Goal: Entertainment & Leisure: Consume media (video, audio)

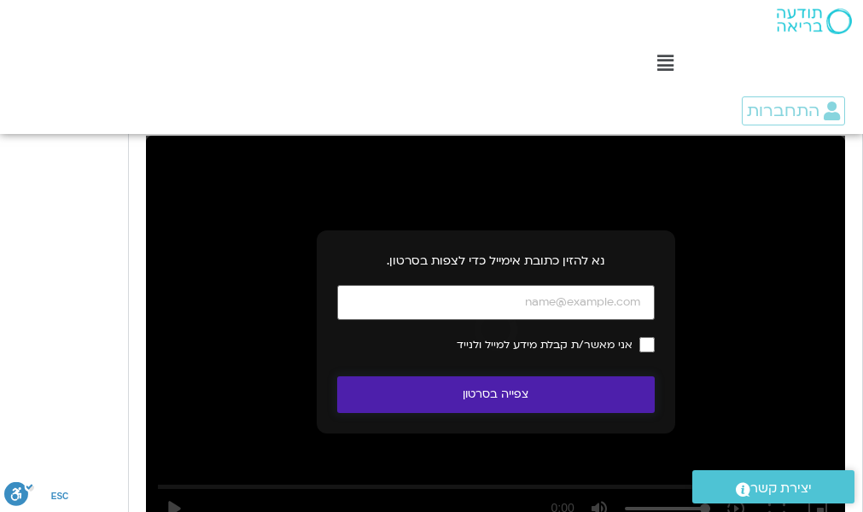
click at [508, 377] on button "צפייה בסרטון" at bounding box center [496, 395] width 318 height 37
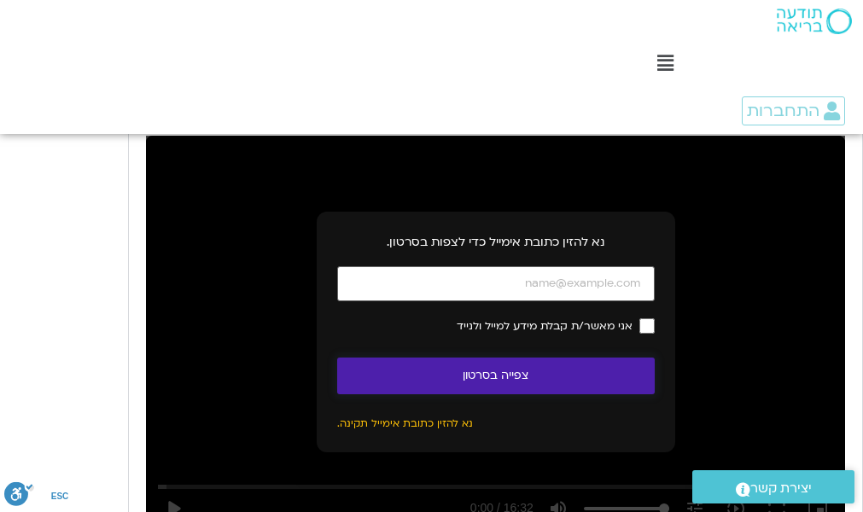
click at [505, 358] on button "צפייה בסרטון" at bounding box center [496, 376] width 318 height 37
click at [503, 358] on button "צפייה בסרטון" at bounding box center [496, 376] width 318 height 37
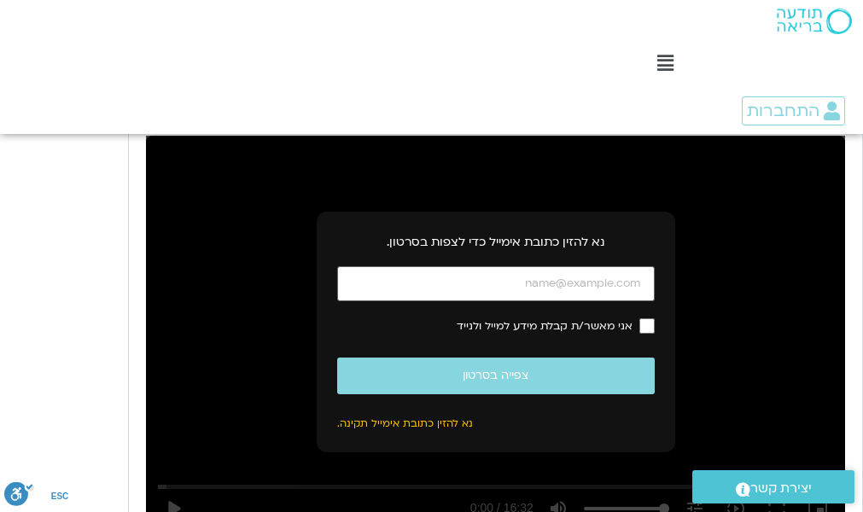
click at [407, 415] on p "נא להזין כתובת אימייל תקינה." at bounding box center [496, 423] width 318 height 17
click at [606, 266] on input "כתובת אימייל" at bounding box center [496, 283] width 318 height 35
type input "[EMAIL_ADDRESS][DOMAIN_NAME]"
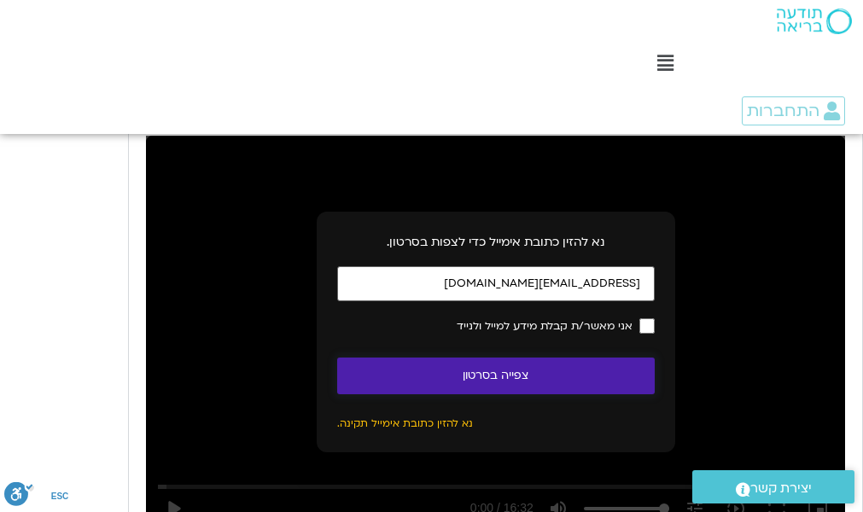
click at [500, 358] on button "צפייה בסרטון" at bounding box center [496, 376] width 318 height 37
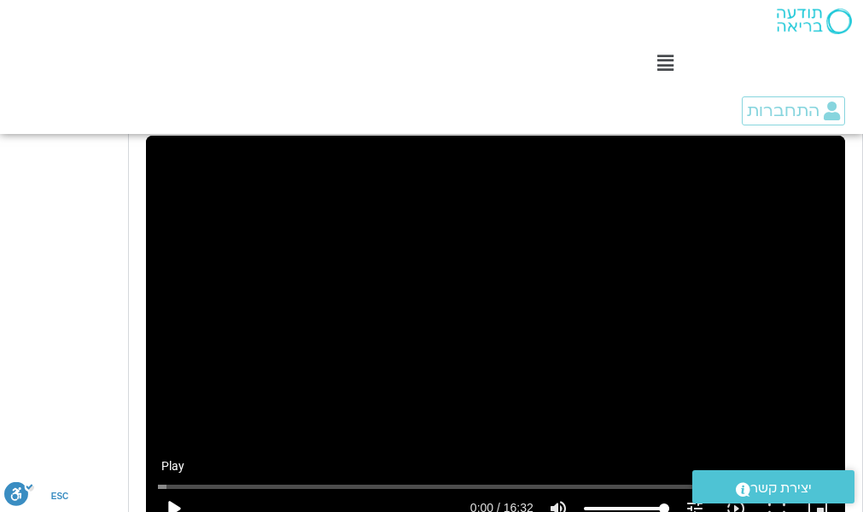
click at [173, 488] on button "play_arrow" at bounding box center [173, 508] width 41 height 41
click at [776, 488] on button "fullscreen" at bounding box center [777, 508] width 41 height 41
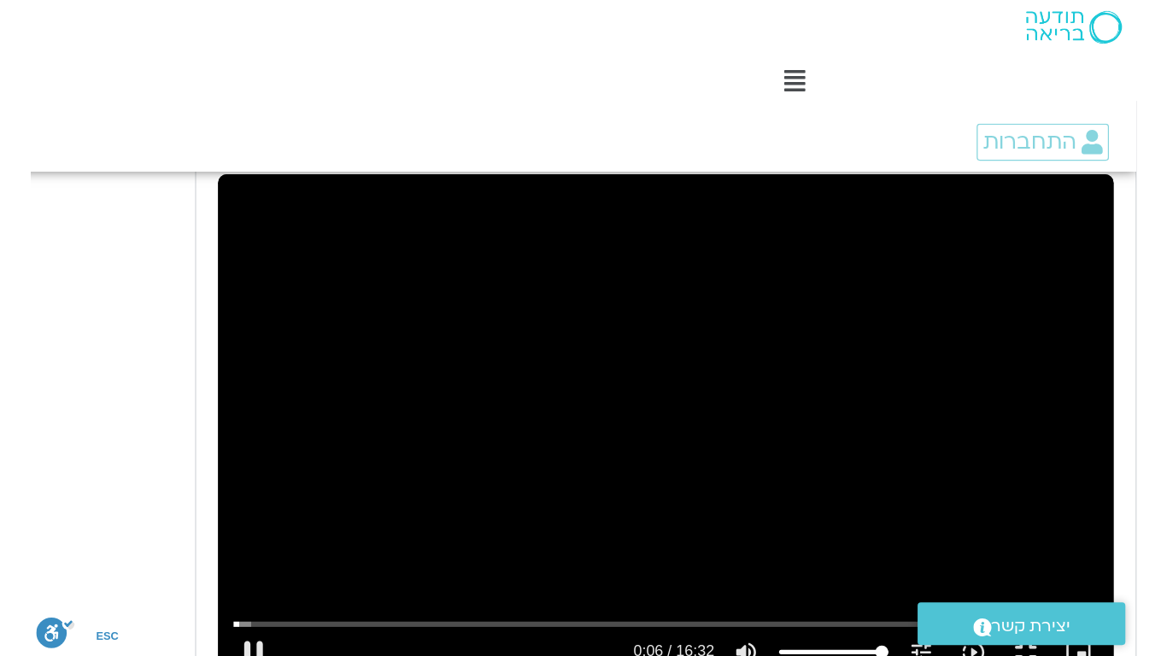
scroll to position [2830, 0]
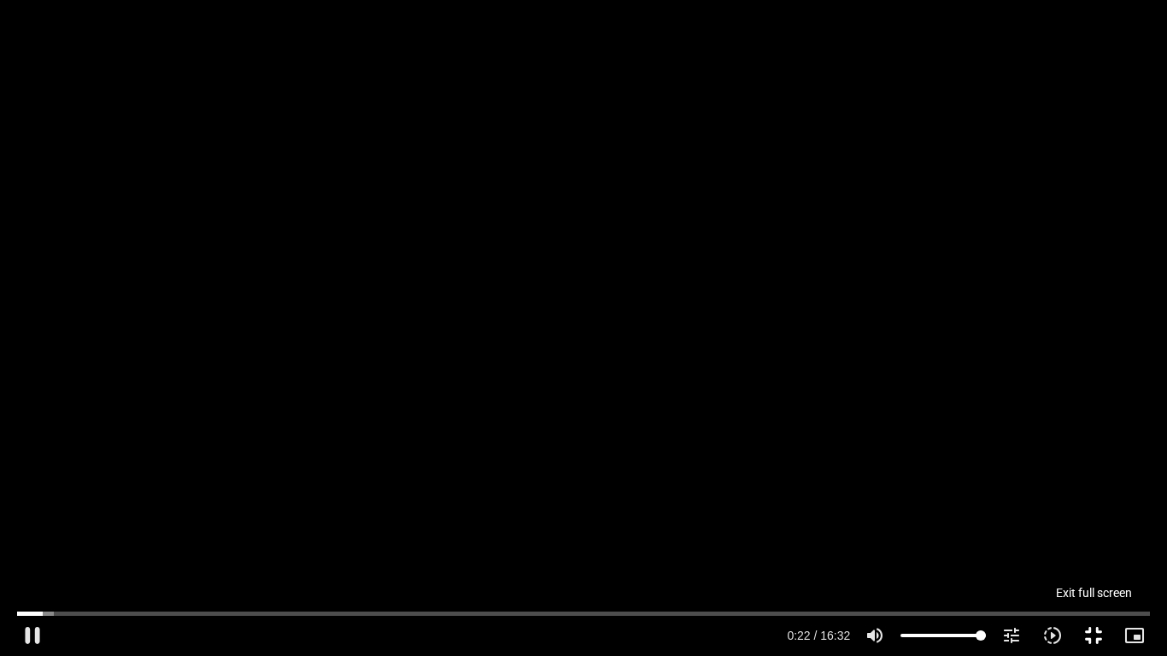
click at [1094, 632] on button "fullscreen_exit" at bounding box center [1093, 635] width 41 height 41
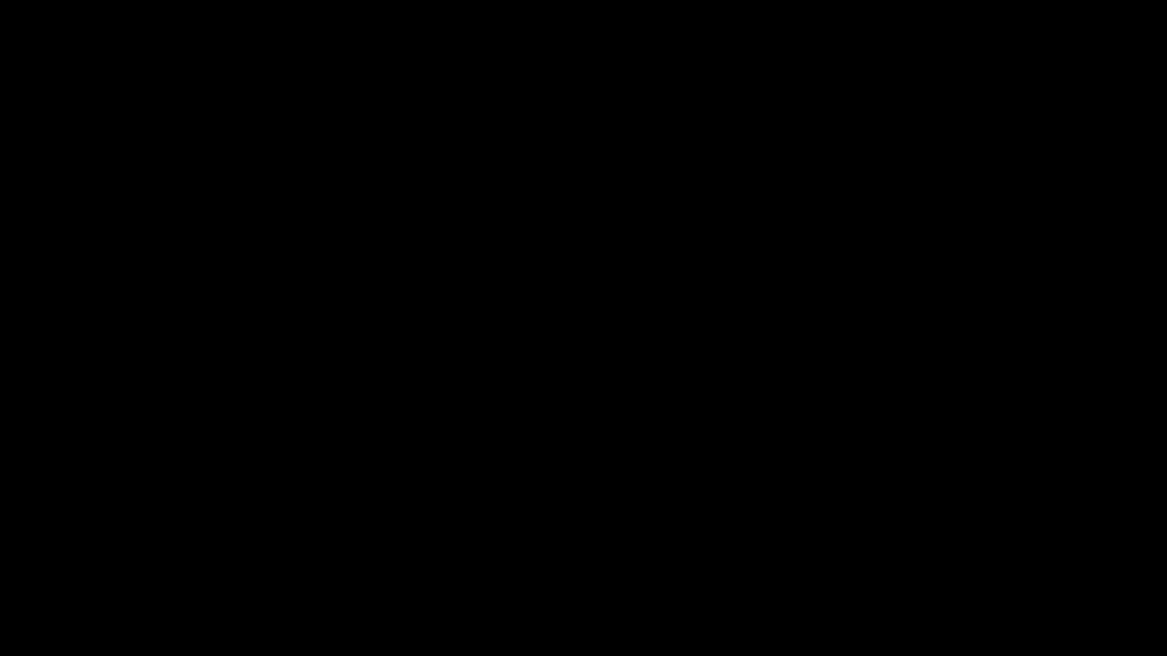
type input "22.65173"
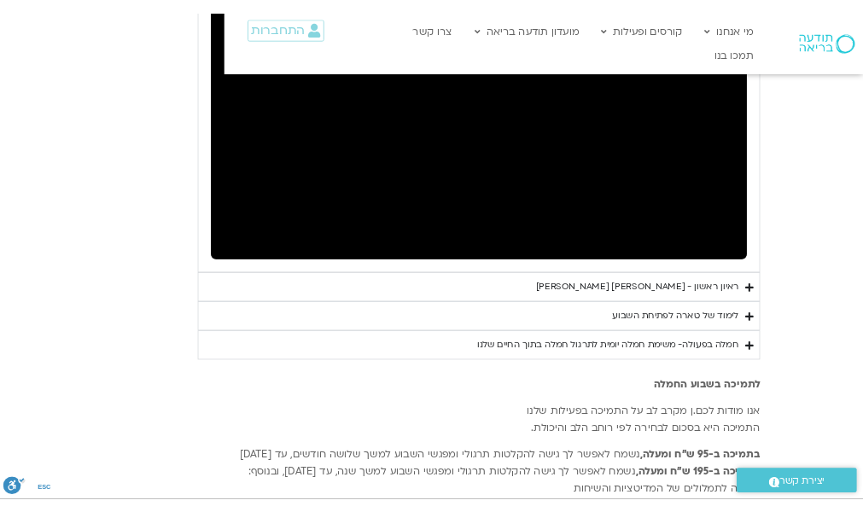
scroll to position [2817, 0]
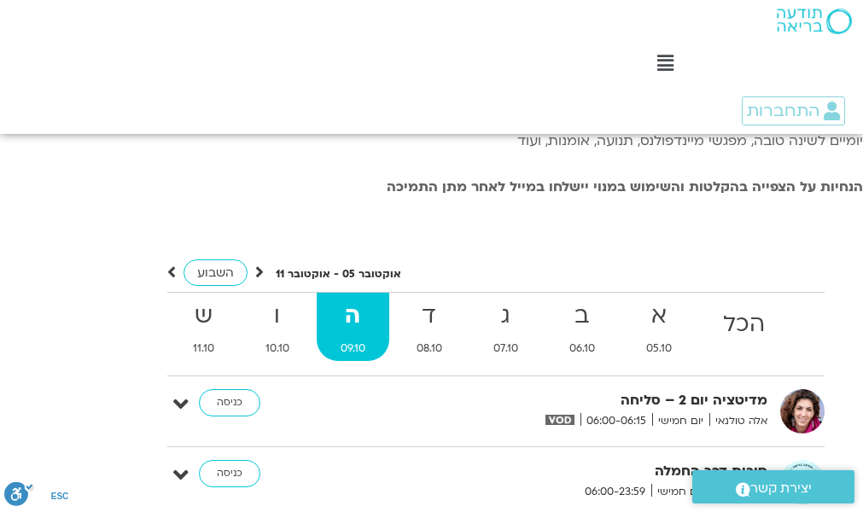
scroll to position [3549, 0]
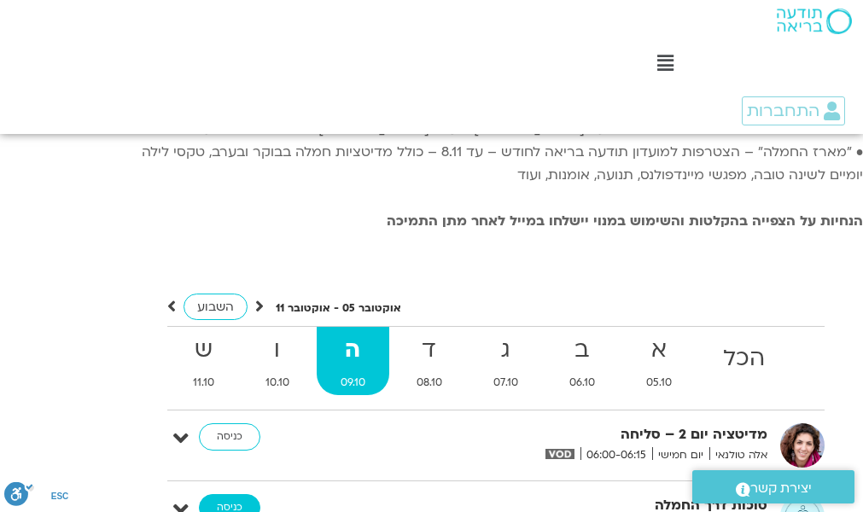
click at [230, 494] on link "כניסה" at bounding box center [229, 507] width 61 height 27
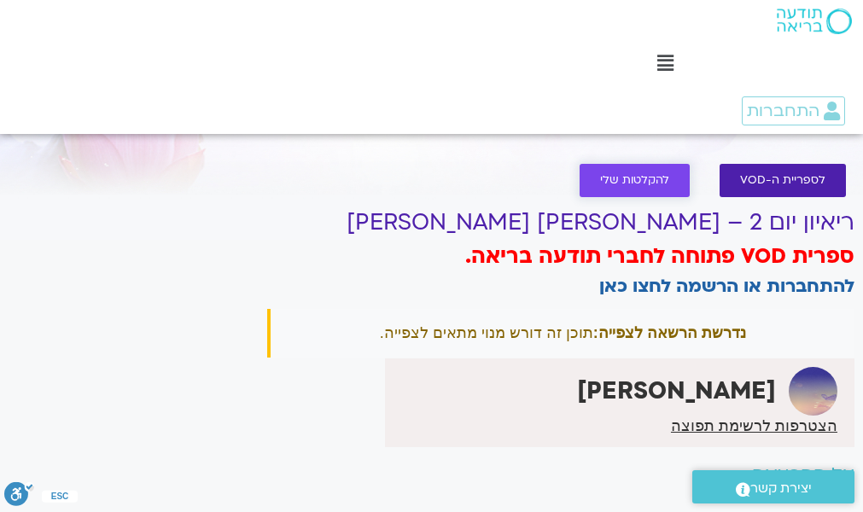
click at [648, 174] on span "להקלטות שלי" at bounding box center [634, 180] width 69 height 13
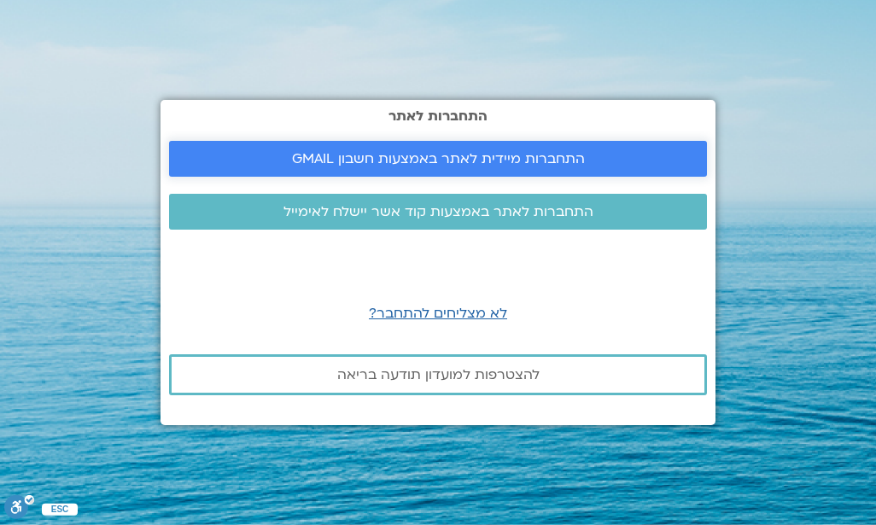
click at [464, 153] on span "התחברות מיידית לאתר באמצעות חשבון GMAIL" at bounding box center [438, 158] width 293 height 15
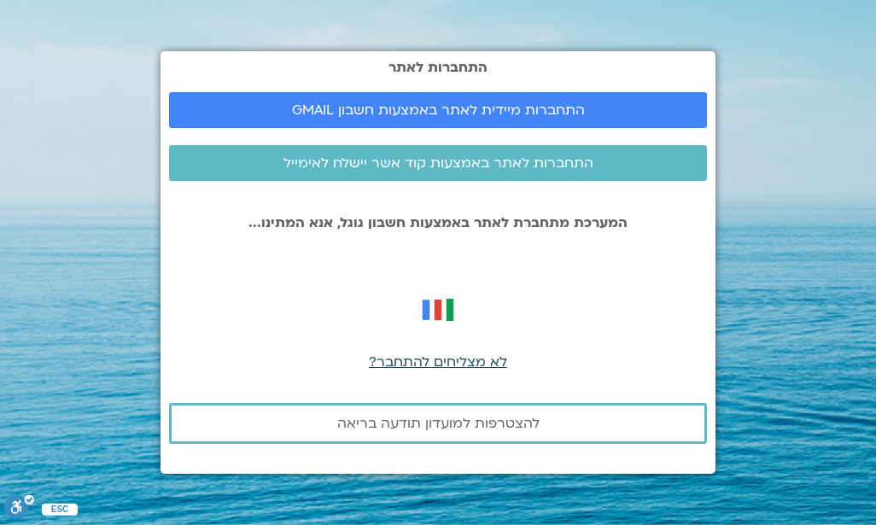
click at [435, 360] on span "לא מצליחים להתחבר?" at bounding box center [438, 362] width 138 height 19
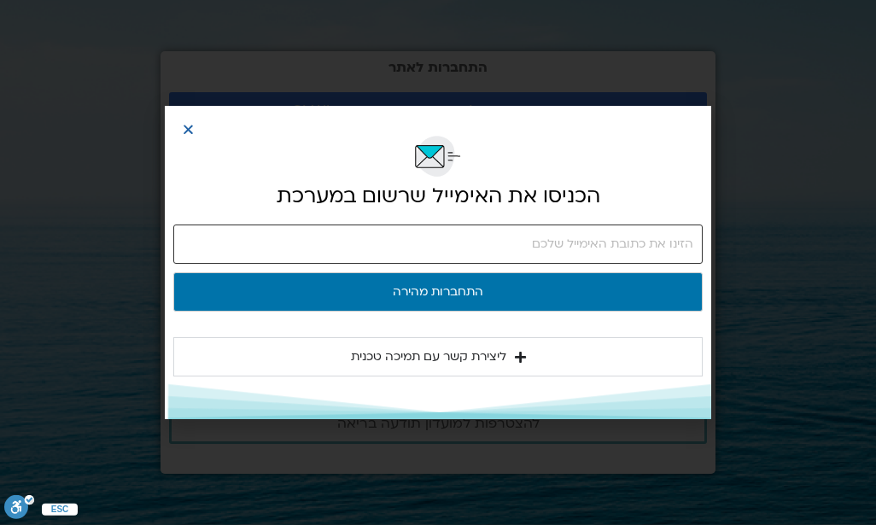
click at [643, 241] on input "email" at bounding box center [437, 244] width 529 height 39
type input "[EMAIL_ADDRESS][DOMAIN_NAME]"
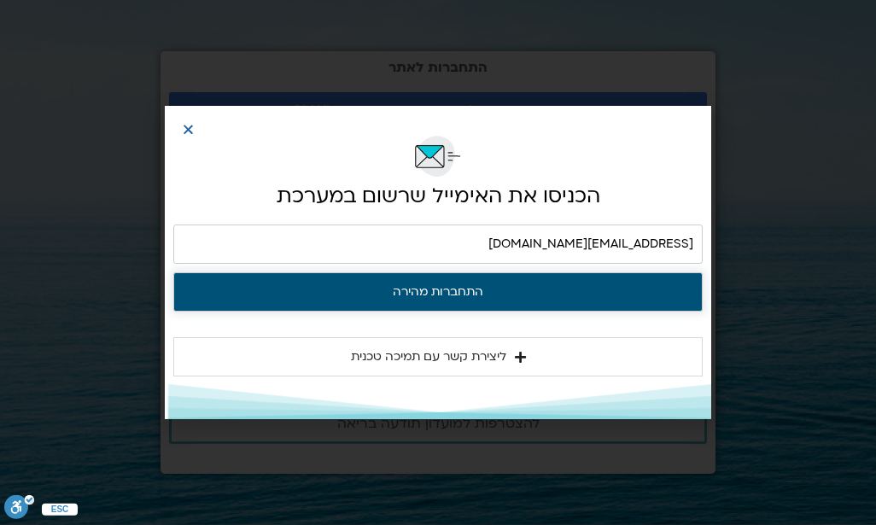
click at [497, 285] on button "התחברות מהירה" at bounding box center [437, 291] width 529 height 39
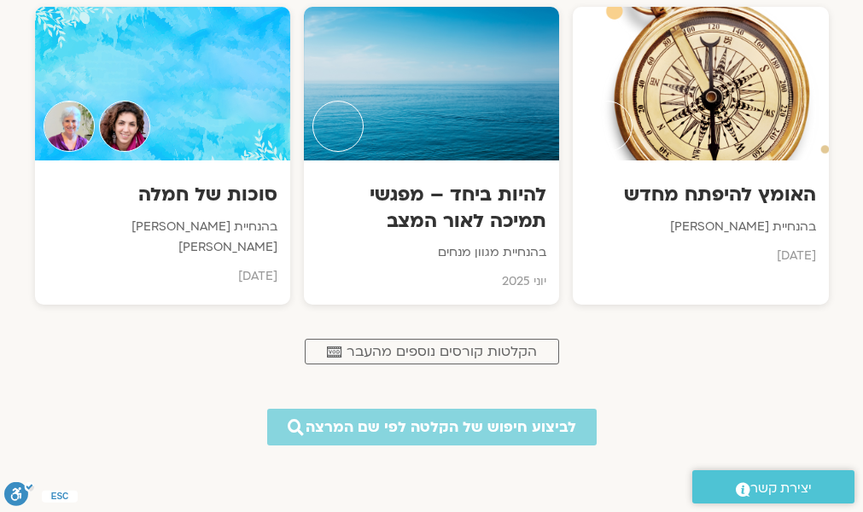
scroll to position [845, 0]
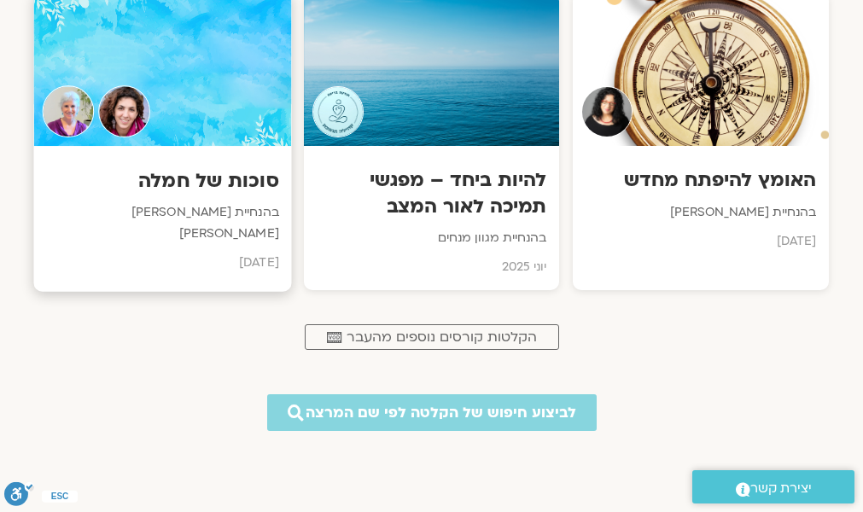
click at [200, 118] on div at bounding box center [162, 68] width 258 height 155
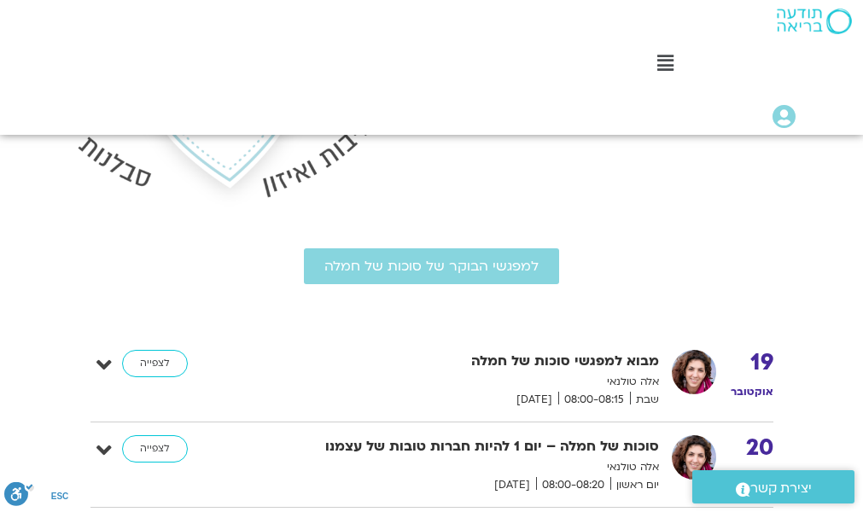
scroll to position [389, 0]
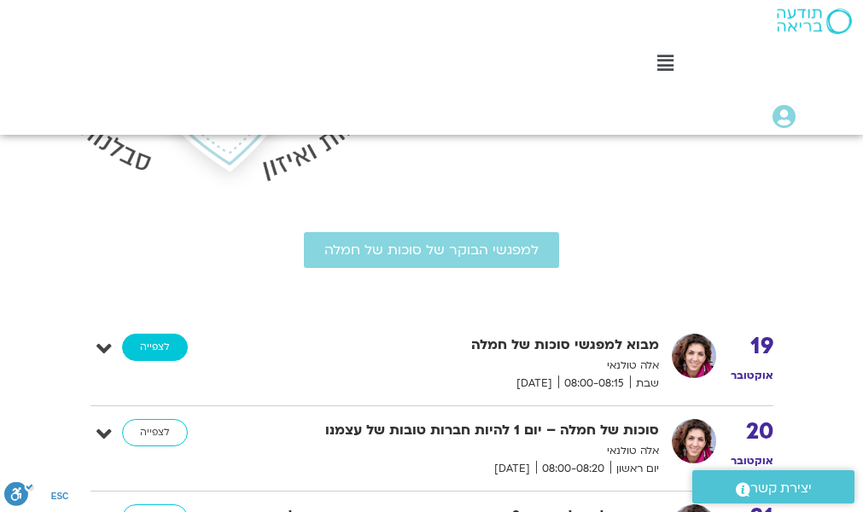
click at [152, 334] on link "לצפייה" at bounding box center [155, 347] width 66 height 27
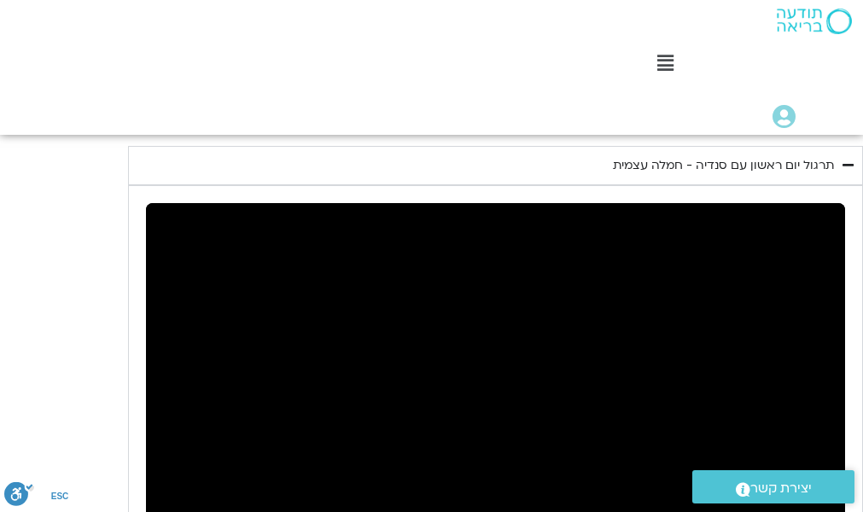
scroll to position [2826, 0]
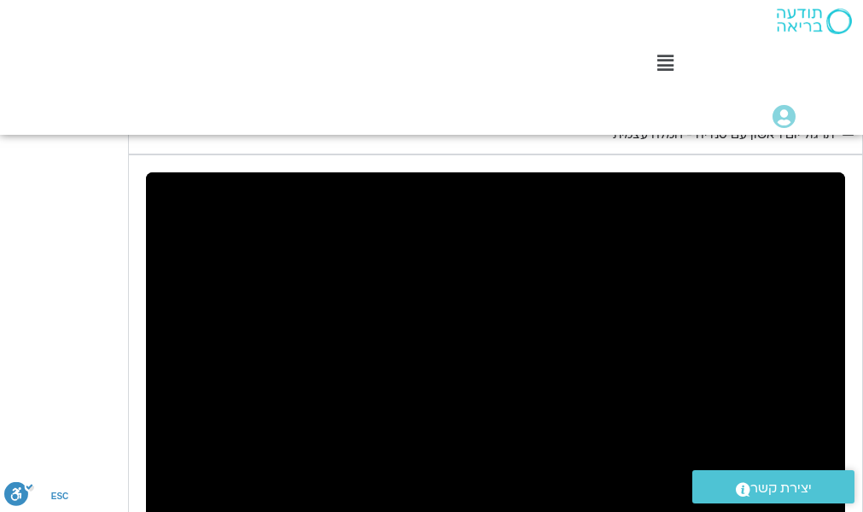
drag, startPoint x: 870, startPoint y: 344, endPoint x: 82, endPoint y: 178, distance: 805.5
click at [82, 178] on div "יום ראשון - חמלה עצמית השבוע שלנו מתחיל מהבסיס, תרגול של חמלה עצמית – נוכחת וקש…" at bounding box center [431, 261] width 863 height 880
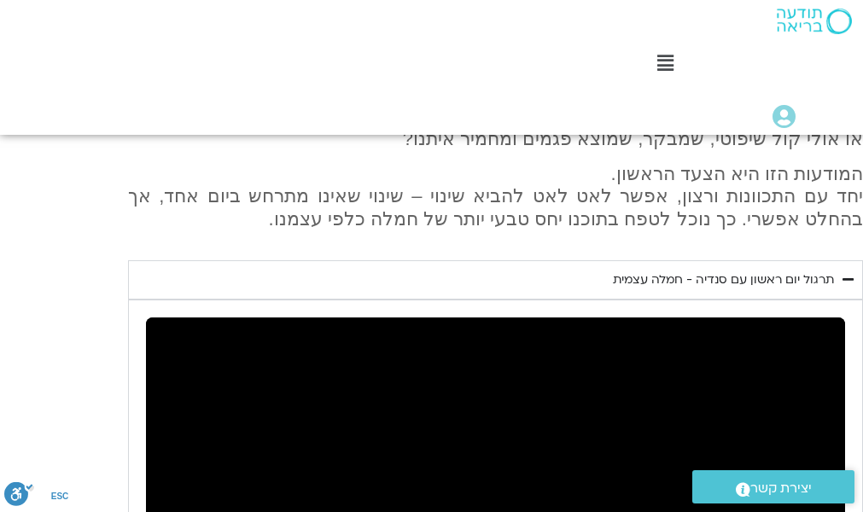
scroll to position [2660, 0]
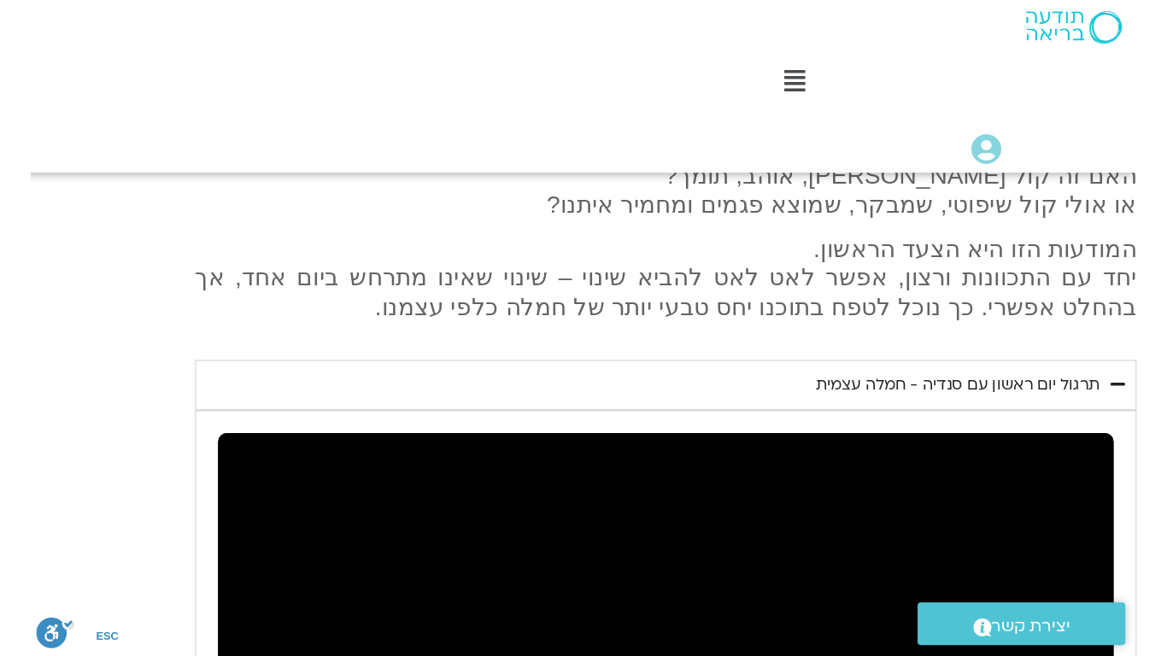
scroll to position [2675, 0]
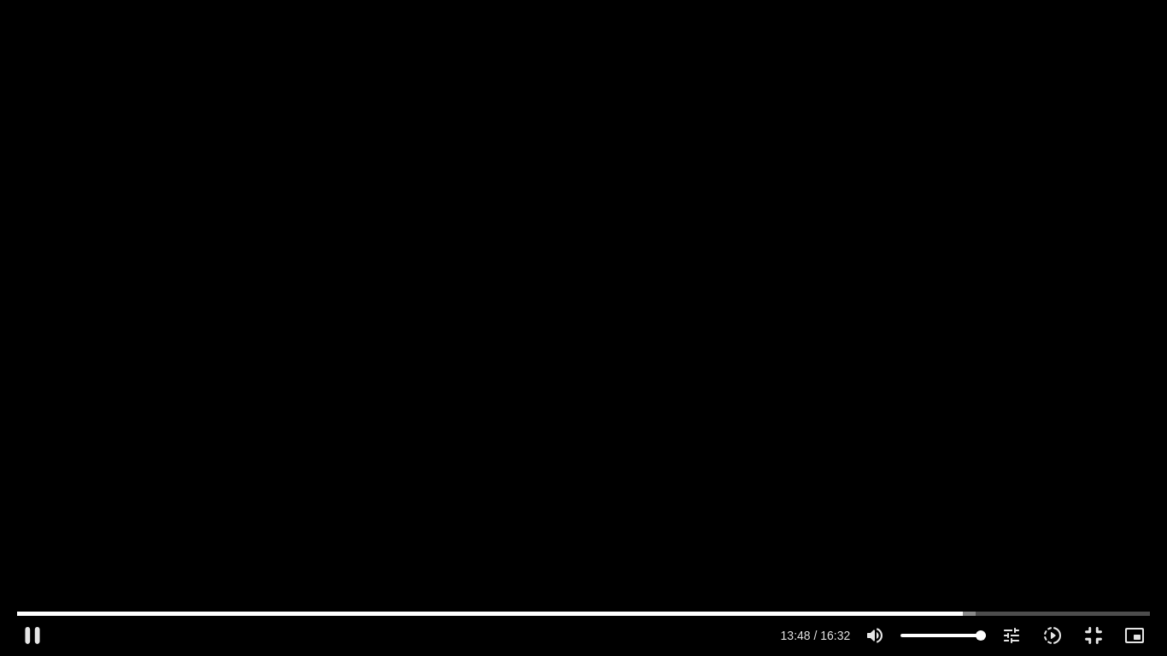
click at [801, 524] on div "Skip Ad 11:18 pause 13:48 / 16:32 volume_up Mute tune Resolution Auto 240p slow…" at bounding box center [583, 328] width 1167 height 656
type input "828.811721"
click at [863, 524] on button "fullscreen_exit" at bounding box center [1093, 635] width 41 height 41
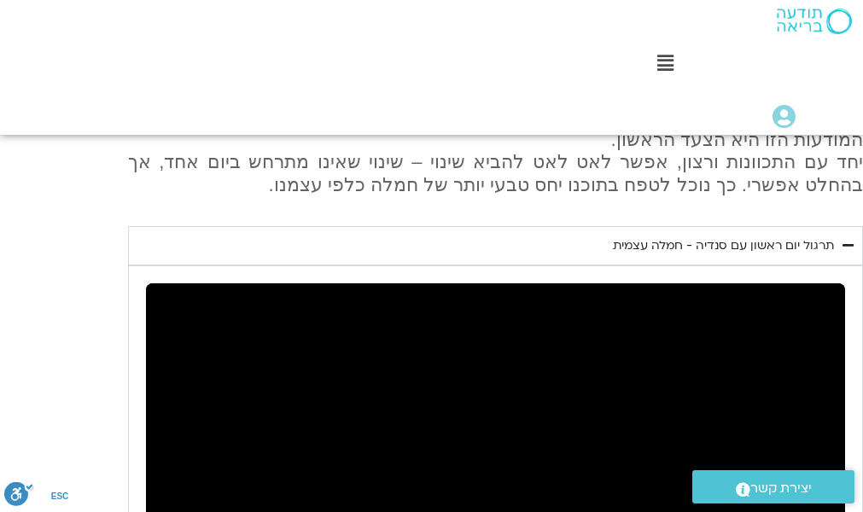
scroll to position [1799, 0]
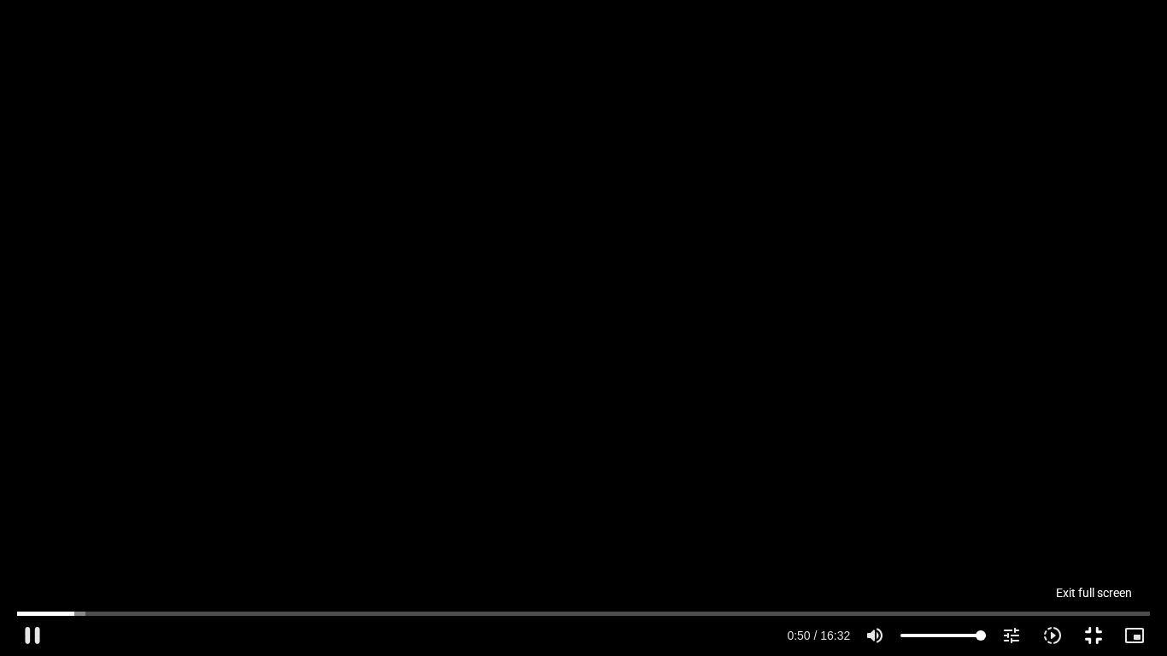
click at [863, 524] on button "fullscreen_exit" at bounding box center [1093, 635] width 41 height 41
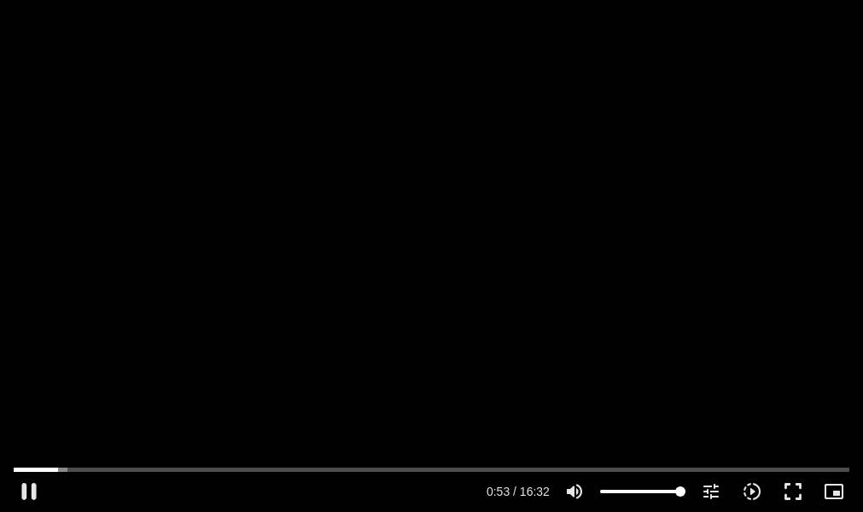
type input "53.13037"
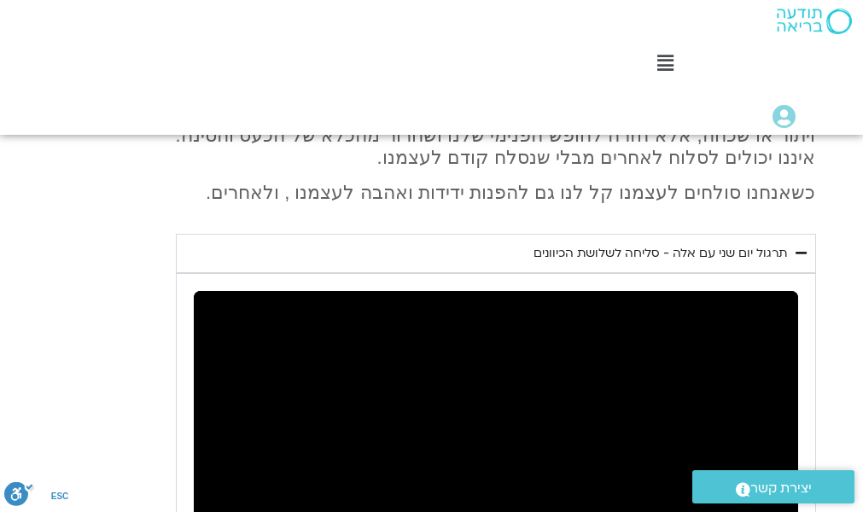
scroll to position [989, 0]
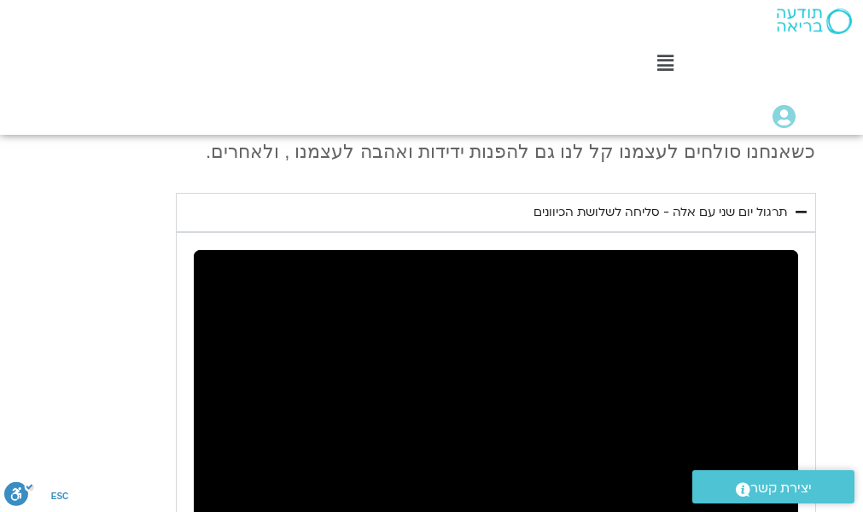
type input "3.155863"
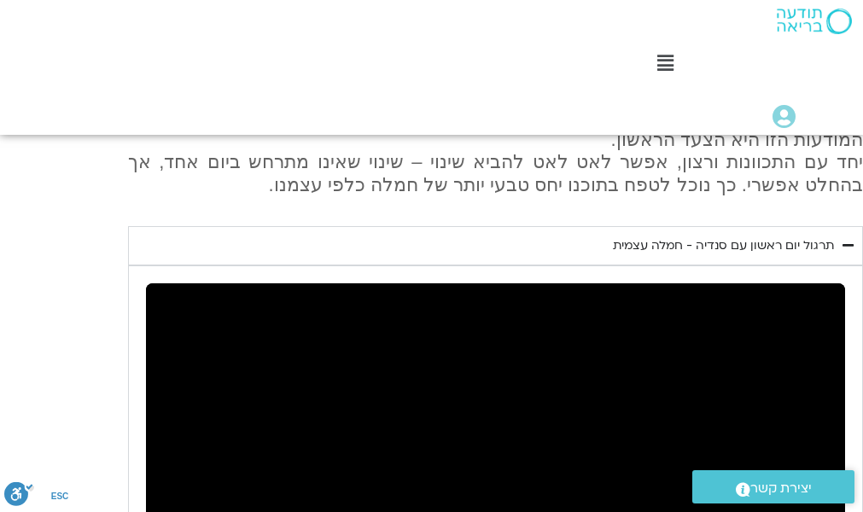
scroll to position [1768, 0]
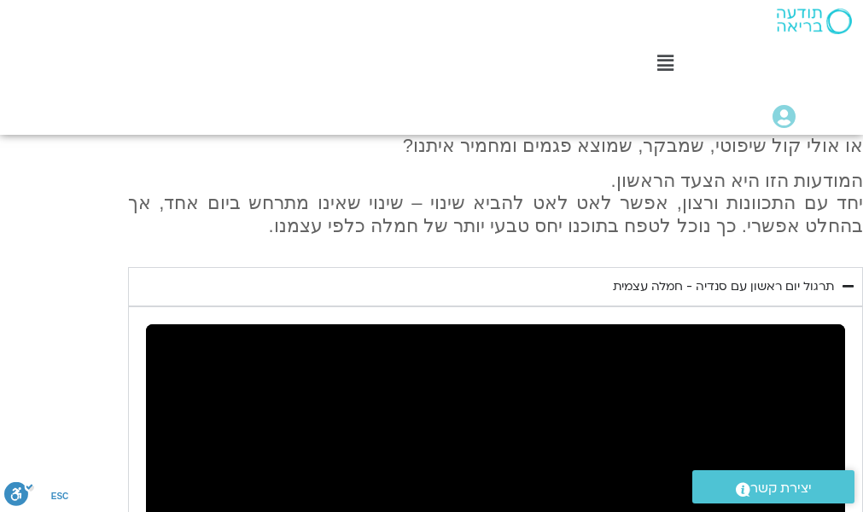
type input "88.701785"
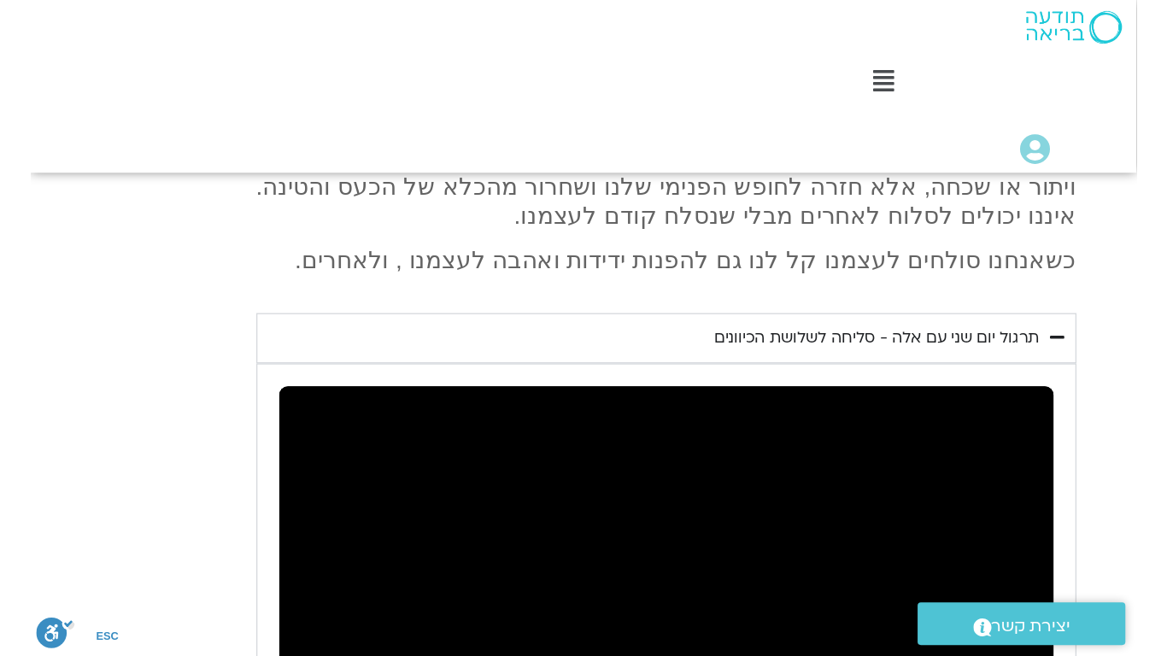
scroll to position [948, 0]
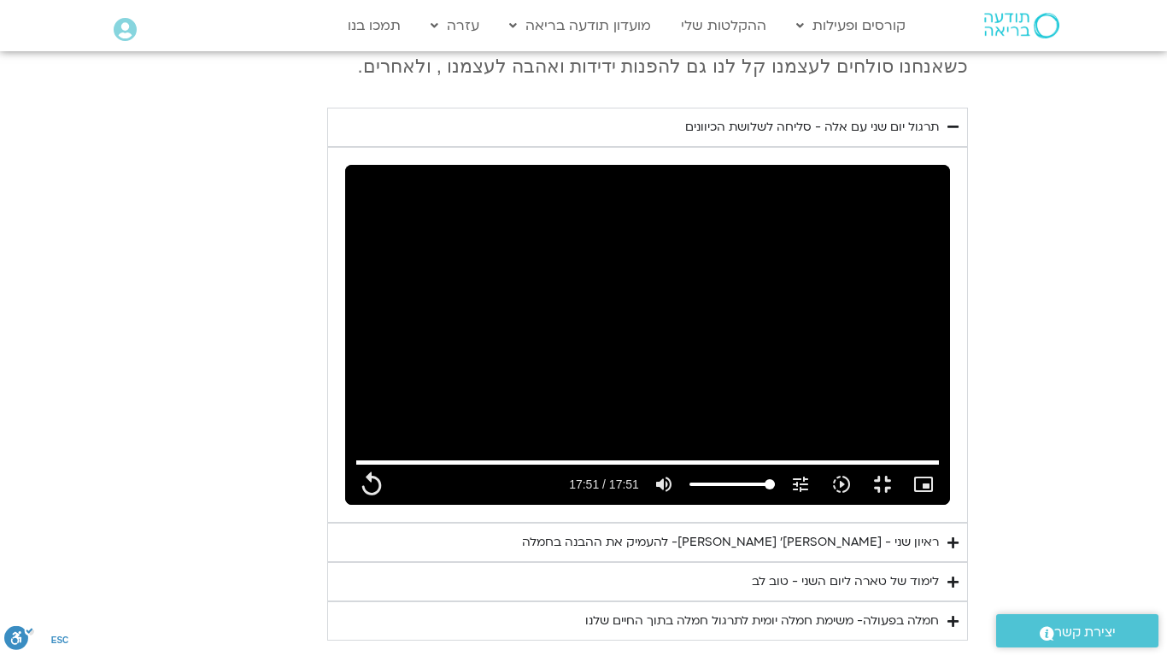
type input "1071.88"
